Goal: Information Seeking & Learning: Check status

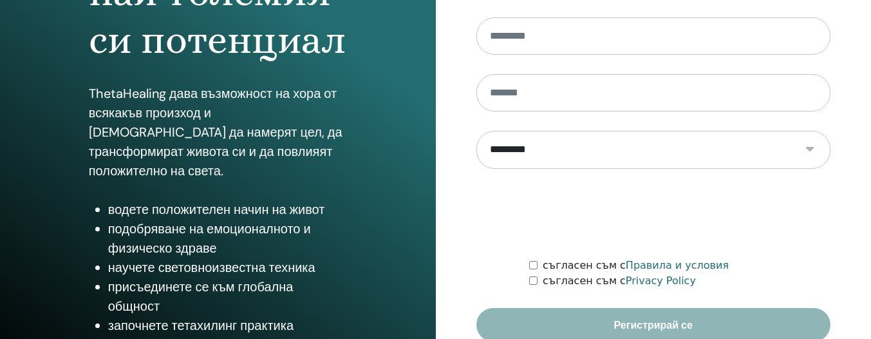
scroll to position [279, 0]
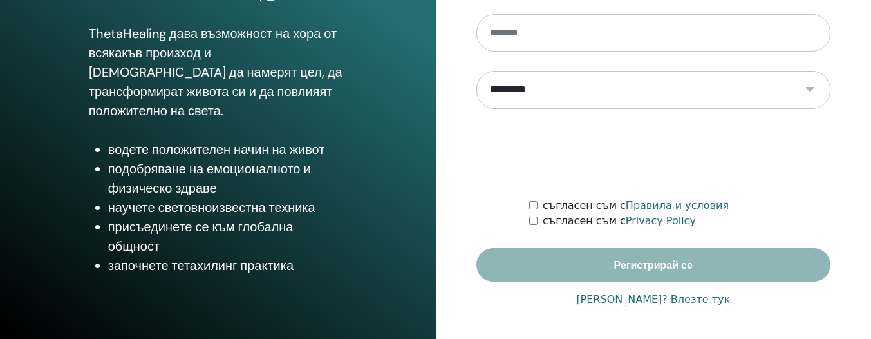
click at [621, 301] on link "Има акаунт? Влезте тук" at bounding box center [653, 299] width 154 height 15
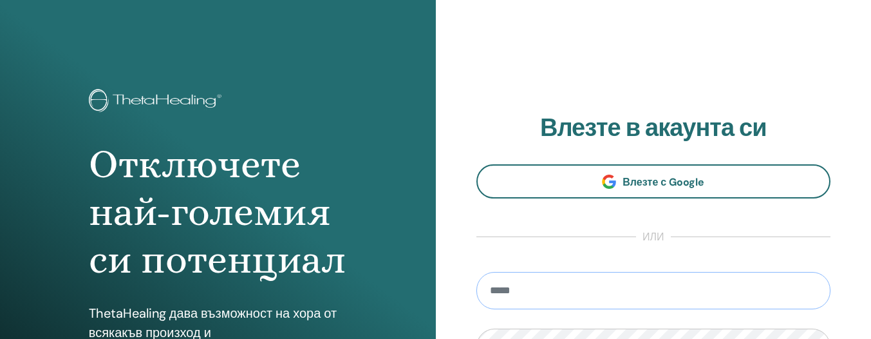
click at [547, 291] on input "email" at bounding box center [653, 290] width 355 height 37
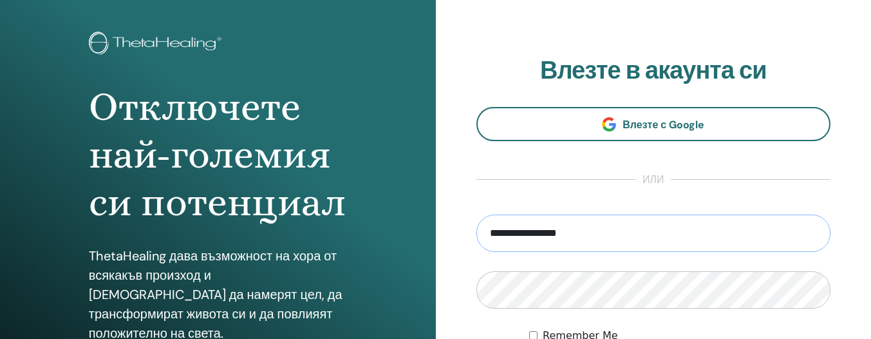
scroll to position [147, 0]
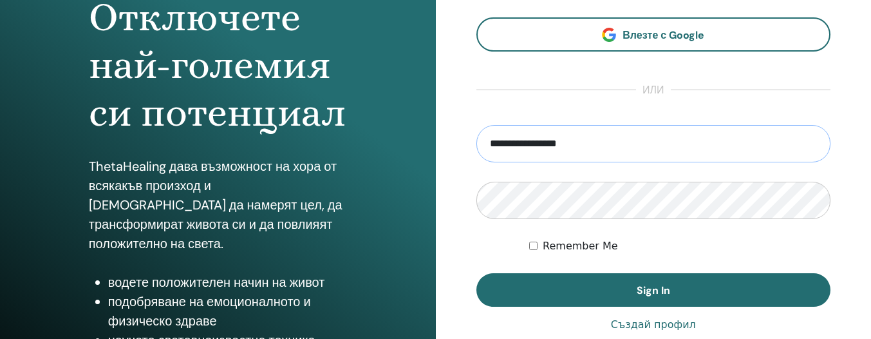
type input "**********"
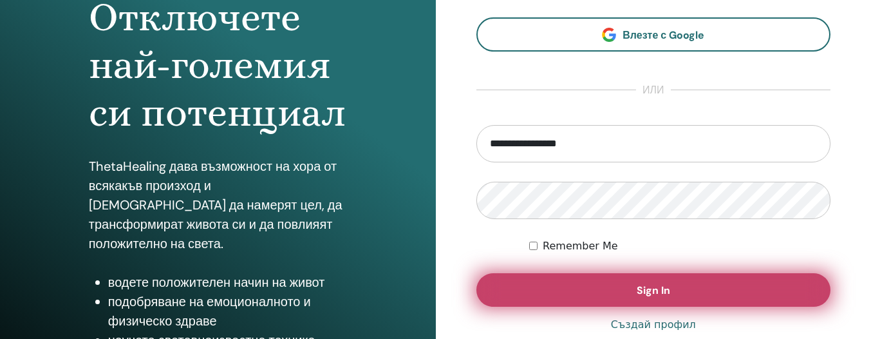
click at [708, 283] on button "Sign In" at bounding box center [653, 289] width 355 height 33
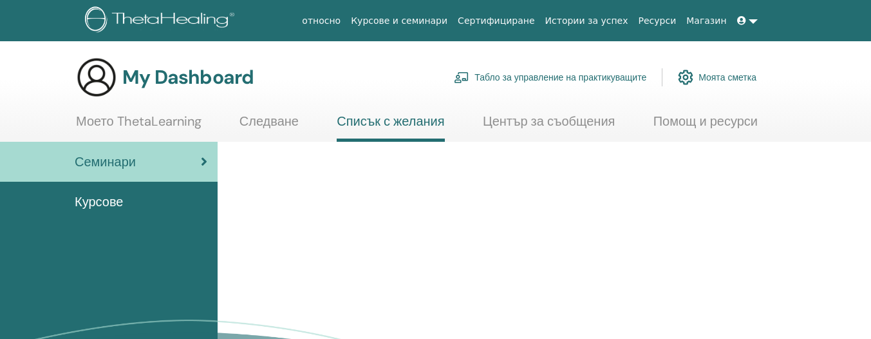
click at [100, 203] on span "Курсове" at bounding box center [99, 201] width 48 height 19
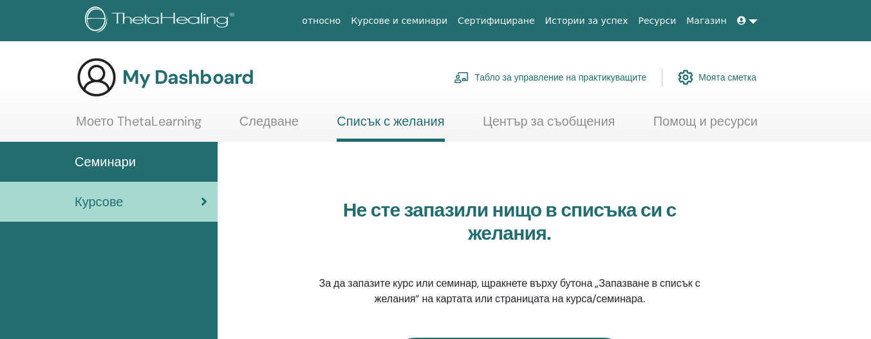
click at [656, 23] on link "Ресурси" at bounding box center [658, 21] width 48 height 24
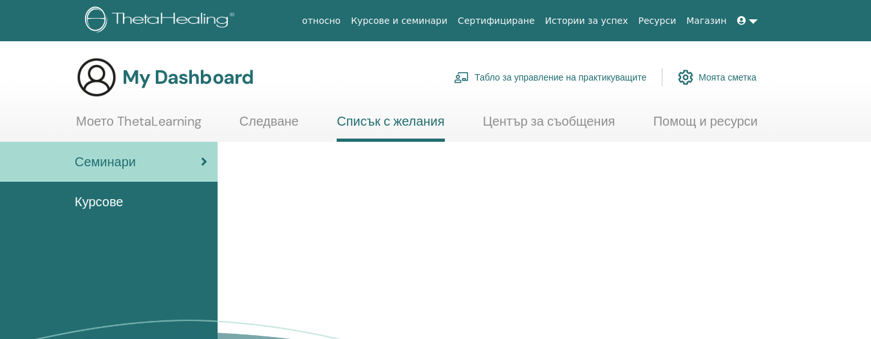
click at [603, 23] on link "Истории за успех" at bounding box center [586, 21] width 93 height 24
click at [597, 120] on link "Център за съобщения" at bounding box center [549, 125] width 133 height 25
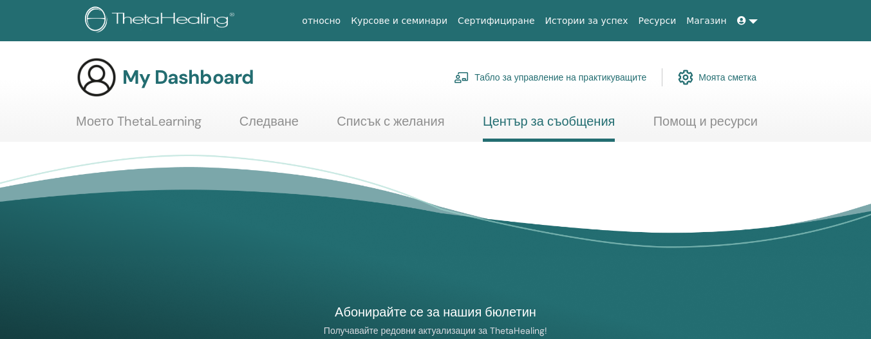
click at [246, 122] on link "Следване" at bounding box center [269, 125] width 59 height 25
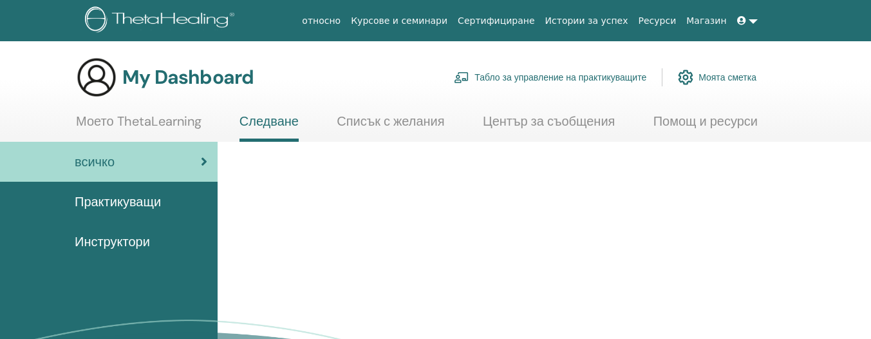
click at [117, 121] on link "Моето ThetaLearning" at bounding box center [139, 125] width 126 height 25
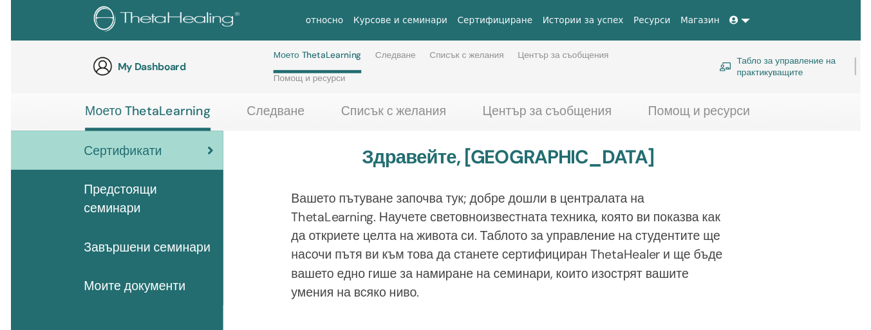
scroll to position [161, 0]
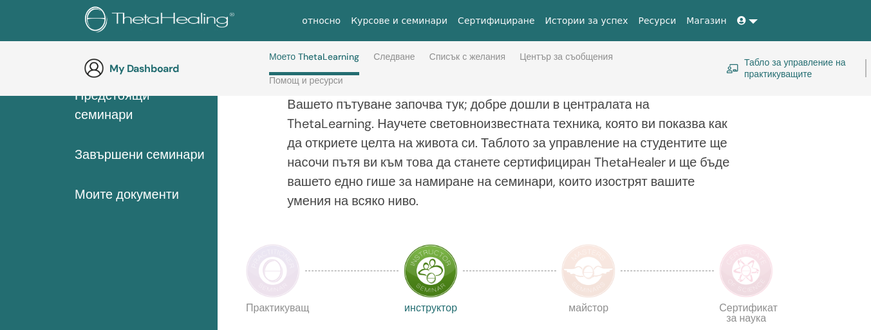
click at [97, 204] on span "Моите документи" at bounding box center [127, 194] width 104 height 19
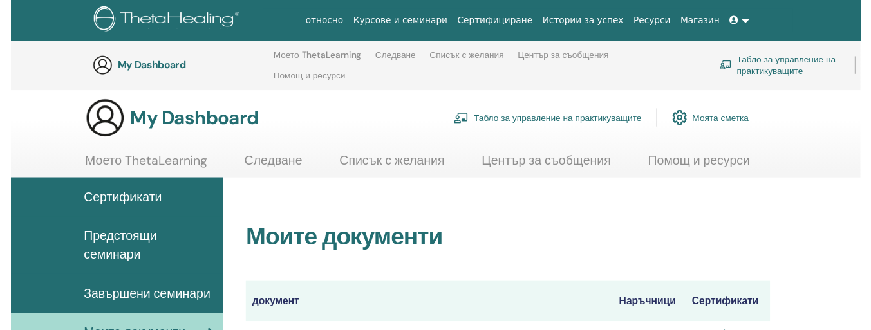
scroll to position [147, 0]
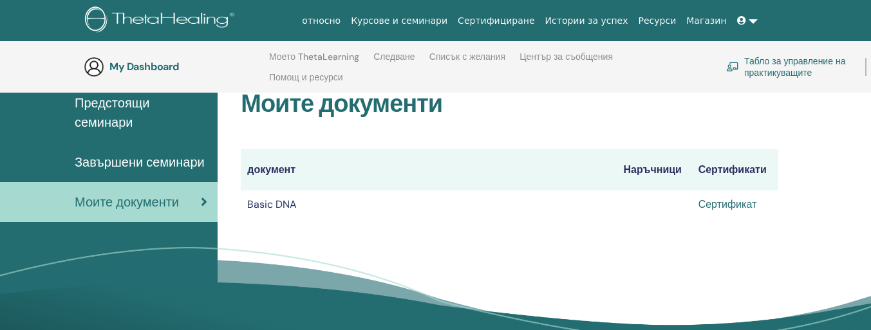
click at [741, 205] on link "Сертификат" at bounding box center [728, 205] width 59 height 14
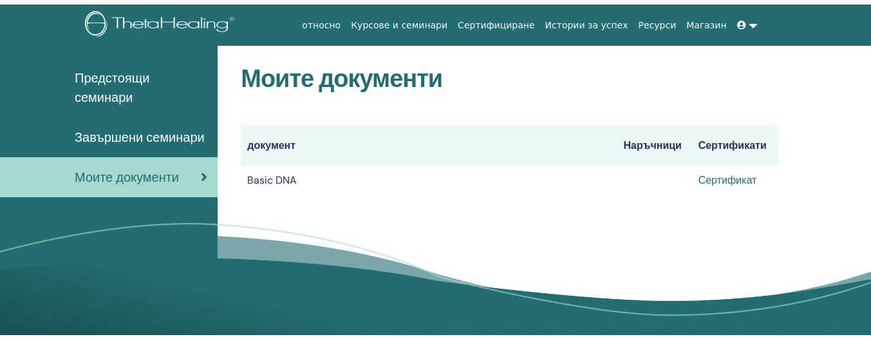
scroll to position [0, 0]
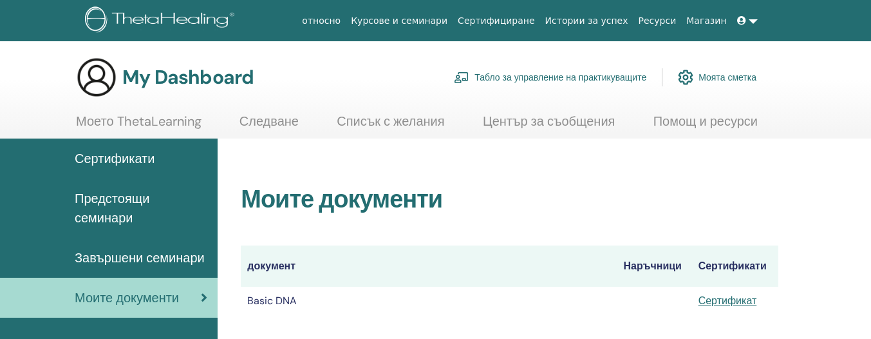
click at [755, 23] on link at bounding box center [747, 21] width 31 height 24
click at [753, 21] on link at bounding box center [747, 21] width 31 height 24
click at [745, 20] on icon at bounding box center [741, 20] width 9 height 9
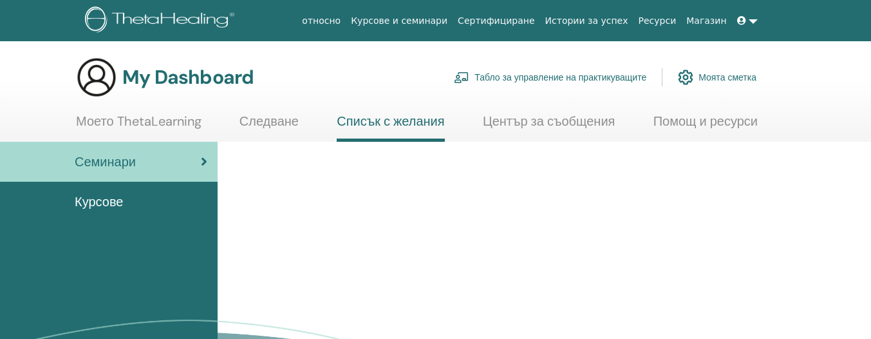
click at [136, 120] on link "Моето ThetaLearning" at bounding box center [139, 125] width 126 height 25
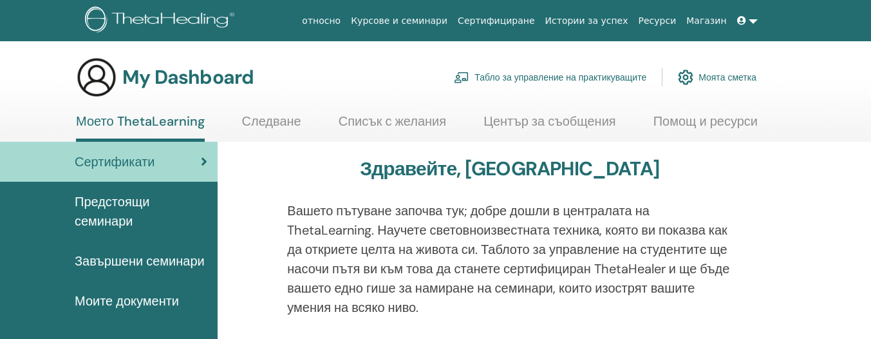
scroll to position [73, 0]
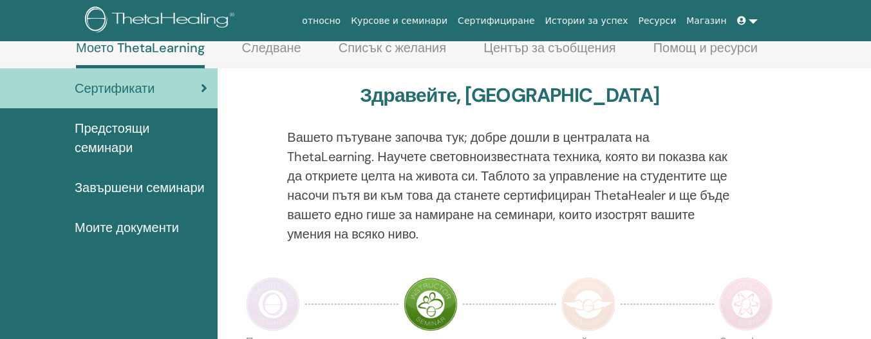
click at [122, 237] on span "Моите документи" at bounding box center [127, 227] width 104 height 19
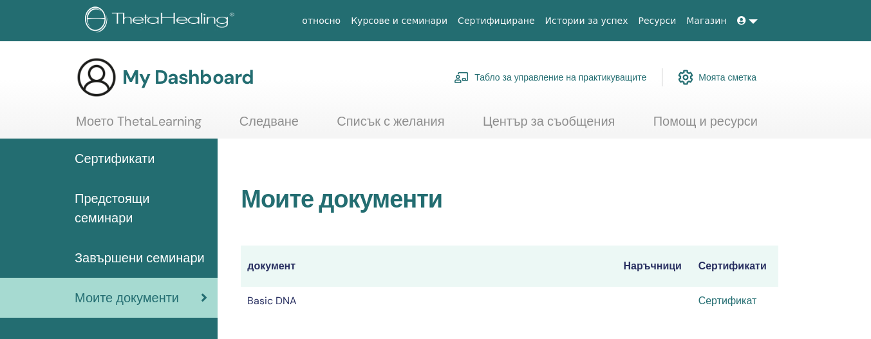
click at [744, 299] on link "Сертификат" at bounding box center [728, 301] width 59 height 14
click at [724, 301] on link "Сертификат" at bounding box center [728, 301] width 59 height 14
